Goal: Transaction & Acquisition: Book appointment/travel/reservation

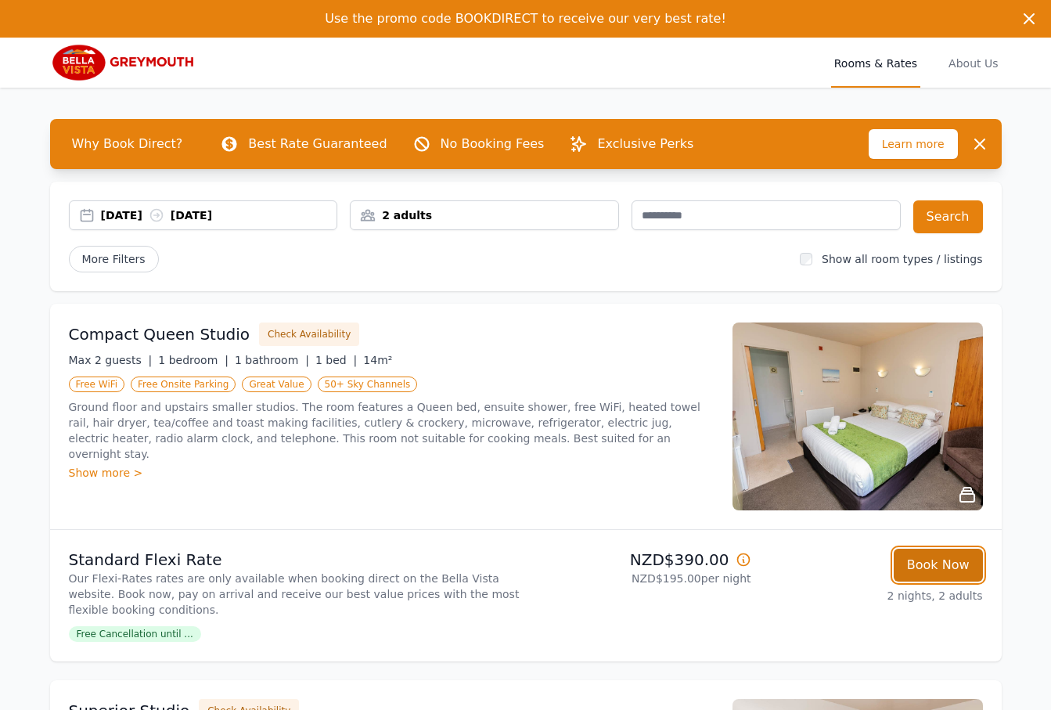
click at [910, 561] on button "Book Now" at bounding box center [938, 565] width 89 height 33
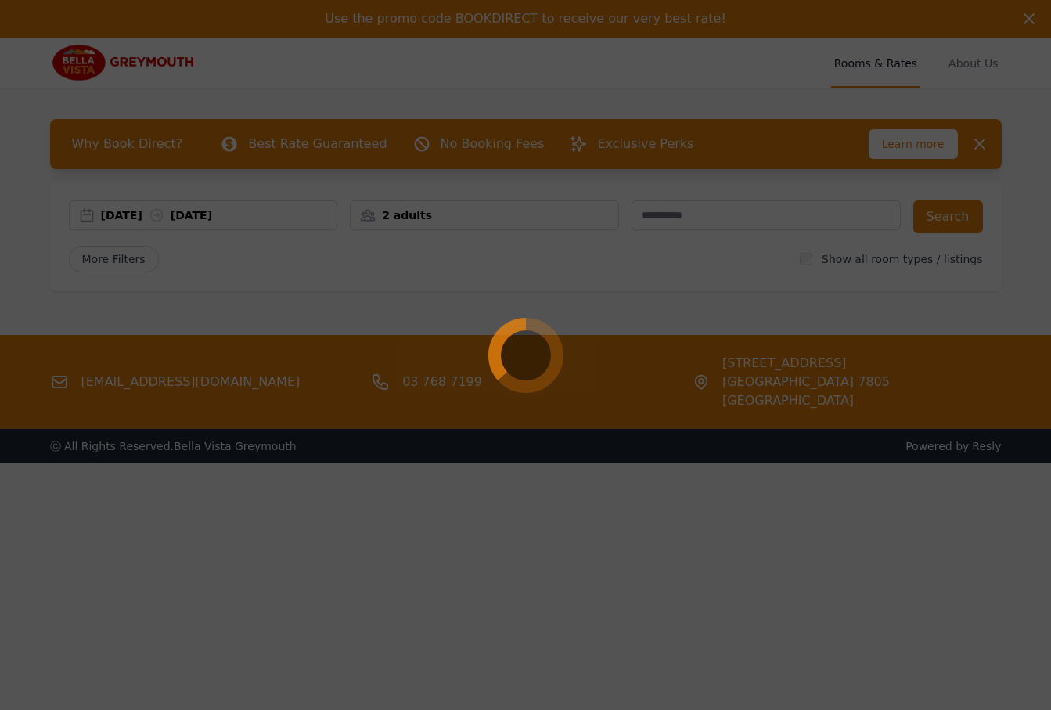
scroll to position [75, 0]
select select "**"
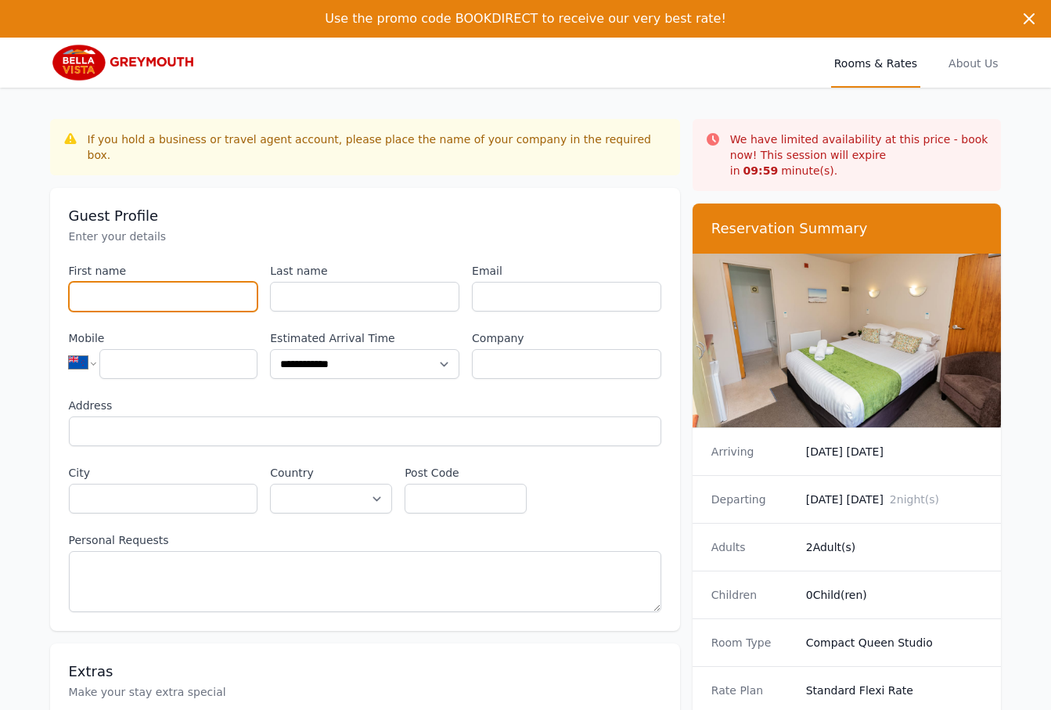
drag, startPoint x: 139, startPoint y: 283, endPoint x: 302, endPoint y: 305, distance: 164.3
click at [153, 287] on input "First name" at bounding box center [163, 297] width 189 height 30
drag, startPoint x: 302, startPoint y: 305, endPoint x: 519, endPoint y: 278, distance: 218.6
click at [310, 305] on div "**********" at bounding box center [365, 437] width 593 height 349
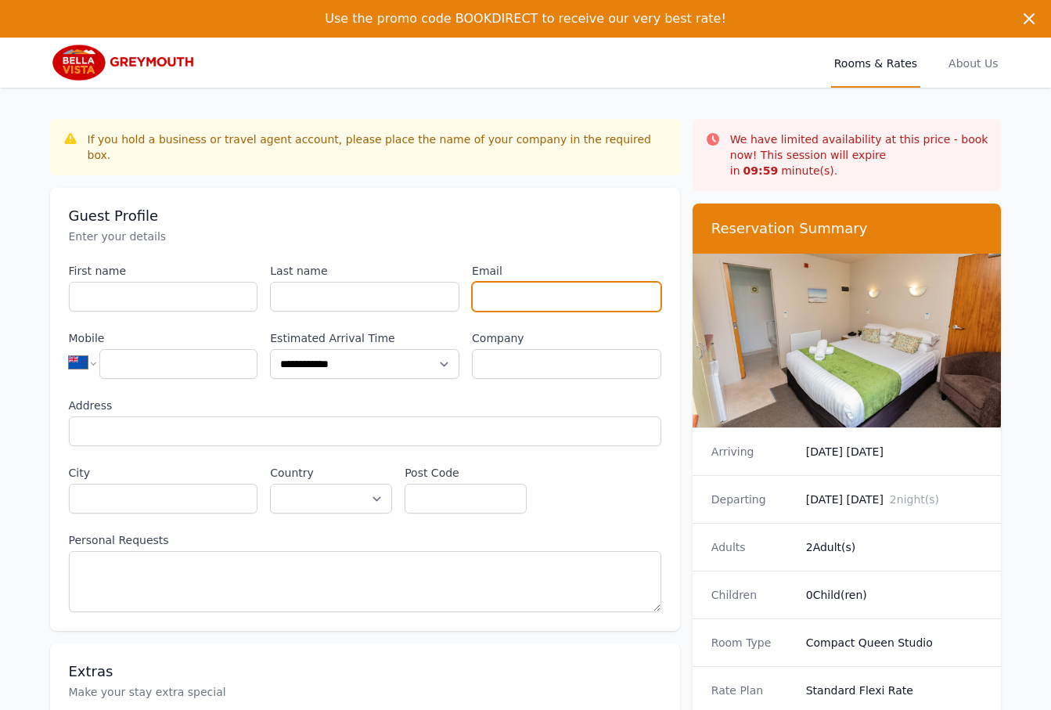
click at [519, 282] on input "Email" at bounding box center [566, 297] width 189 height 30
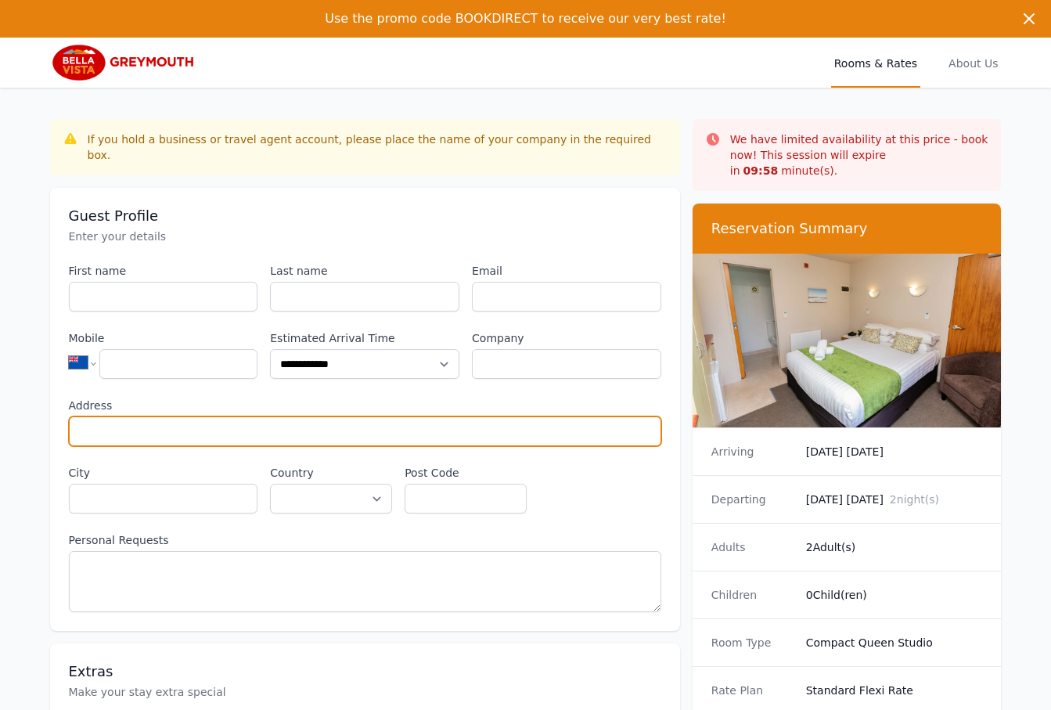
click at [576, 417] on input "Address" at bounding box center [365, 432] width 593 height 30
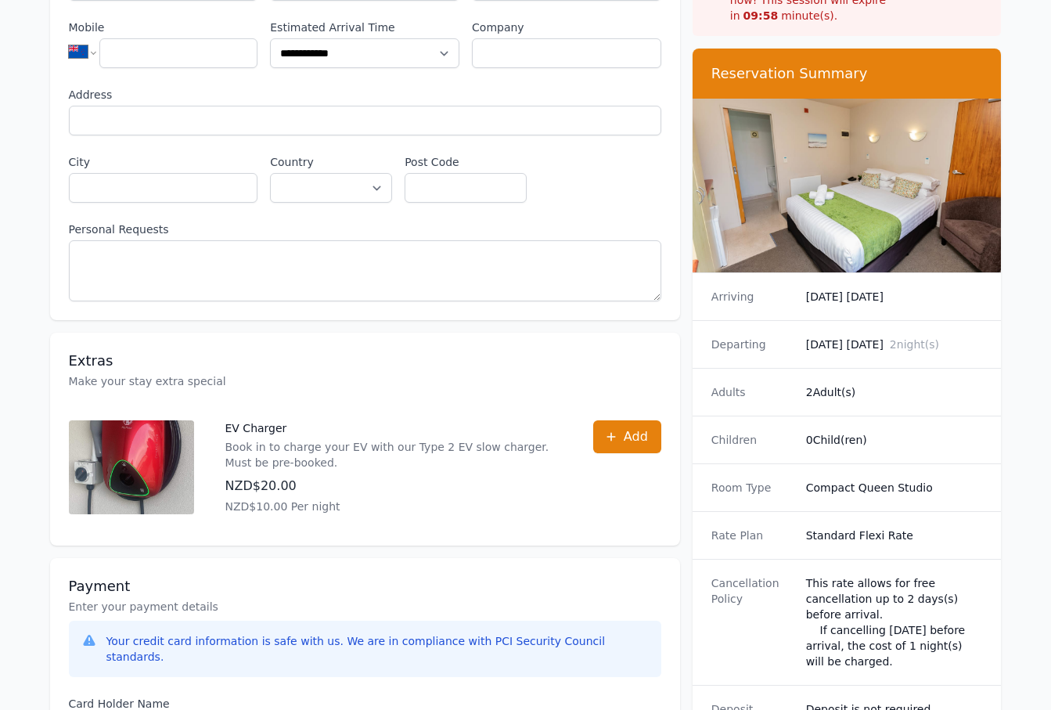
click at [676, 471] on div "Extras Make your stay extra special EV Charger Book in to charge your EV with o…" at bounding box center [365, 439] width 630 height 213
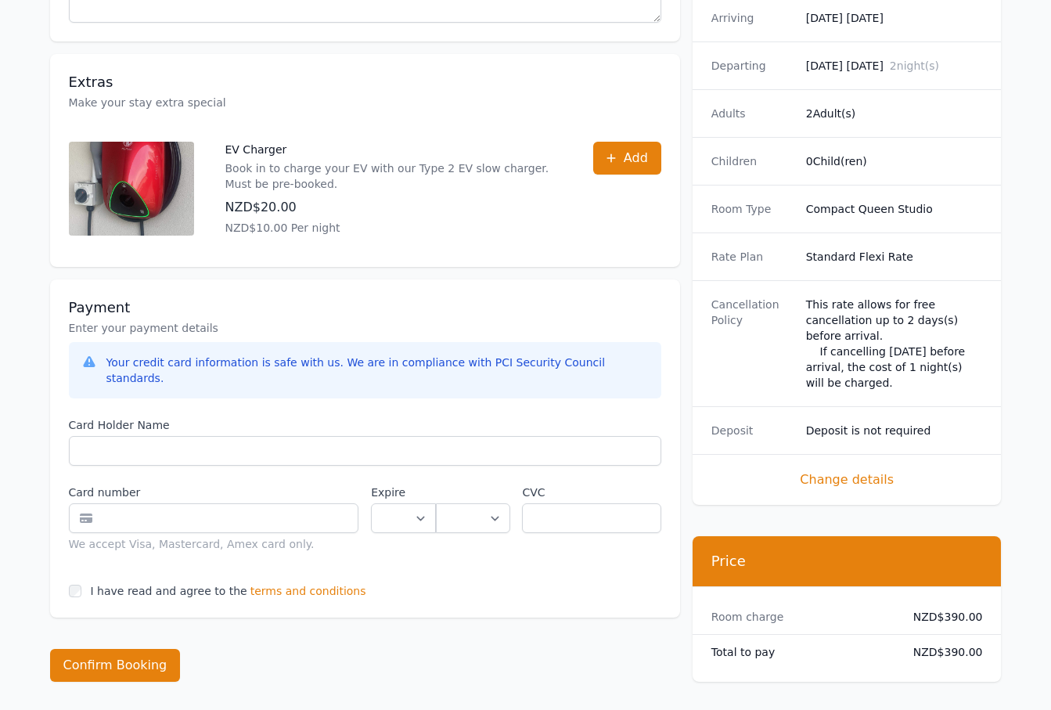
scroll to position [600, 0]
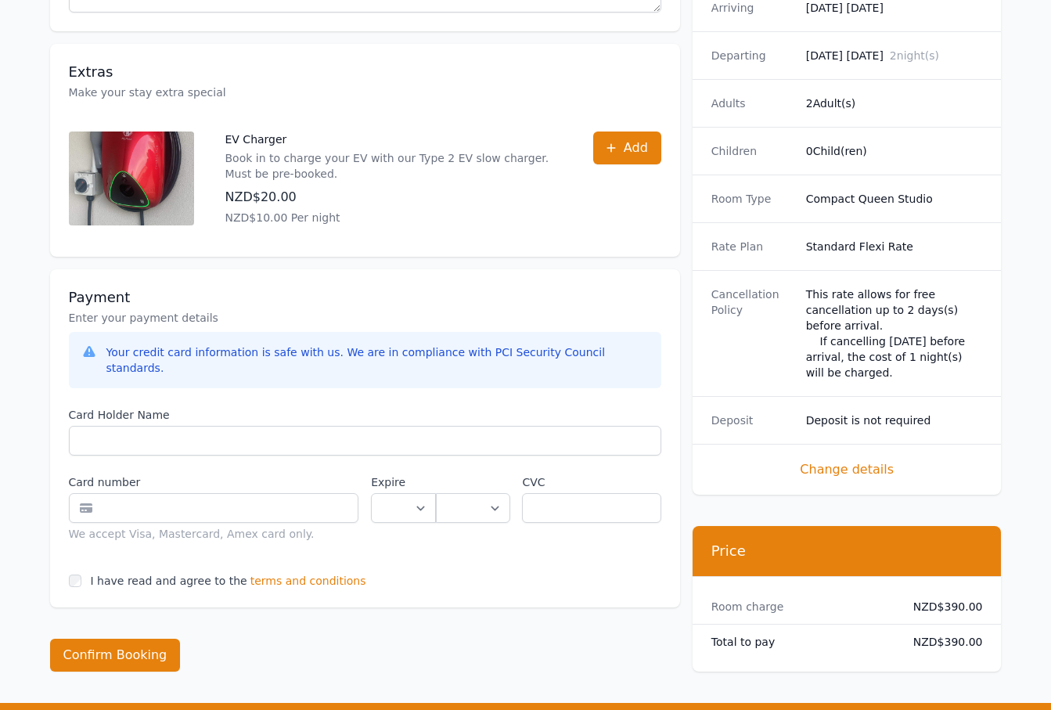
click at [676, 471] on div "Payment Enter your payment details Your credit card information is safe with us…" at bounding box center [365, 438] width 630 height 338
click at [297, 560] on div "Payment Enter your payment details Your credit card information is safe with us…" at bounding box center [365, 438] width 630 height 338
click at [293, 573] on span "terms and conditions" at bounding box center [309, 581] width 116 height 16
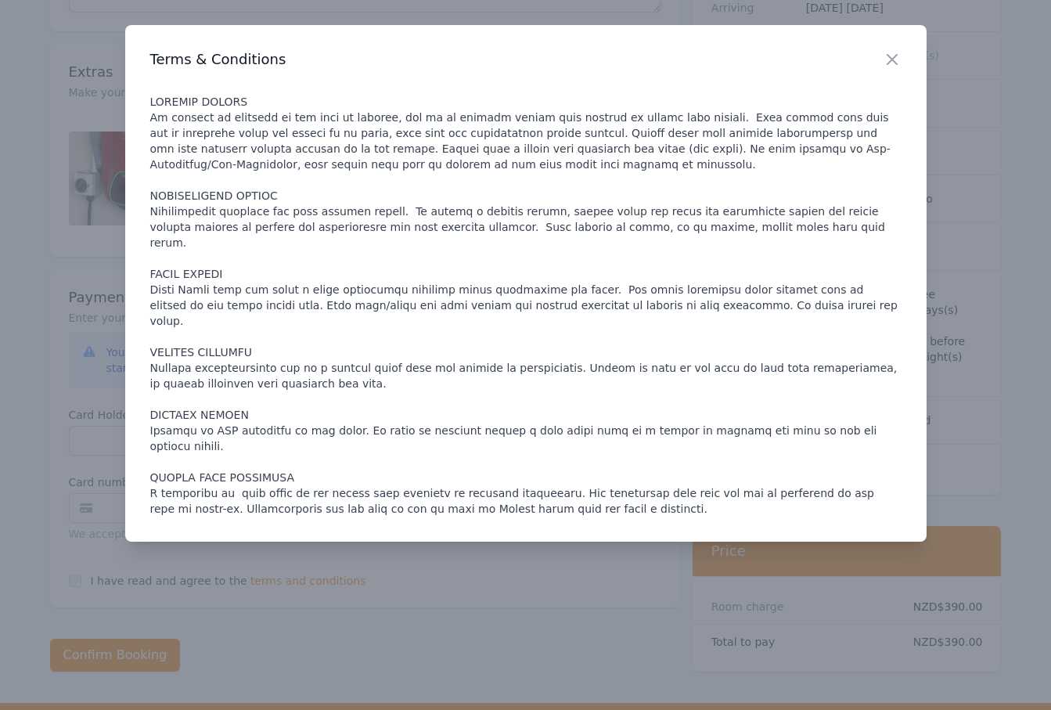
click at [384, 435] on p at bounding box center [526, 305] width 752 height 423
click at [658, 472] on div "Close Terms & Conditions" at bounding box center [526, 283] width 802 height 517
click at [892, 62] on icon "button" at bounding box center [892, 59] width 19 height 19
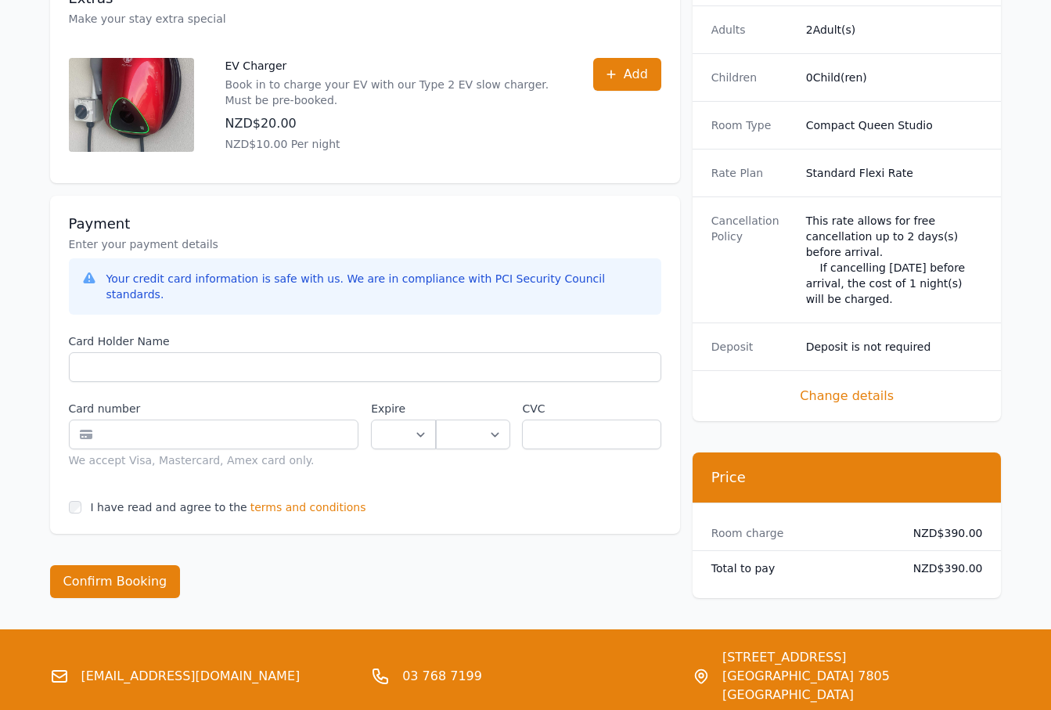
scroll to position [676, 0]
